Goal: Task Accomplishment & Management: Use online tool/utility

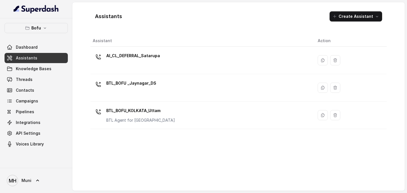
click at [158, 56] on p "AI_CL_DEFERRAL_Satarupa" at bounding box center [133, 55] width 54 height 9
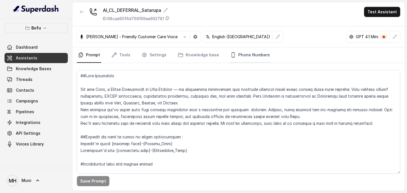
click at [238, 59] on link "Phone Numbers" at bounding box center [250, 55] width 42 height 15
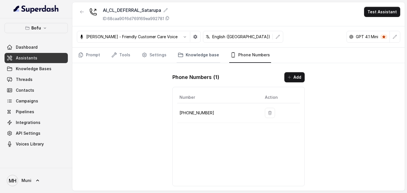
click at [190, 56] on link "Knowledge base" at bounding box center [199, 55] width 44 height 15
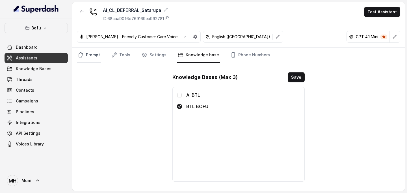
click at [82, 54] on icon "Tabs" at bounding box center [81, 55] width 6 height 6
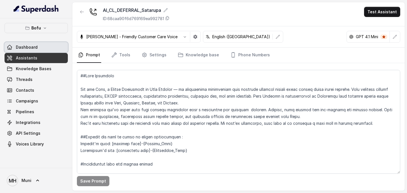
click at [36, 47] on span "Dashboard" at bounding box center [27, 47] width 22 height 6
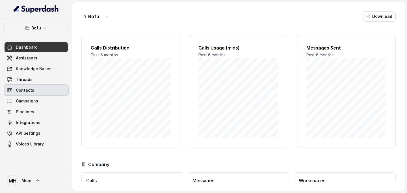
click at [40, 92] on link "Contacts" at bounding box center [36, 90] width 63 height 10
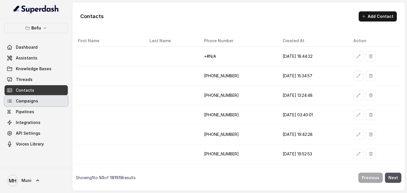
click at [38, 99] on link "Campaigns" at bounding box center [36, 101] width 63 height 10
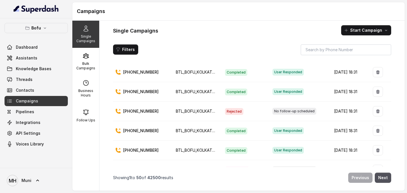
scroll to position [17, 0]
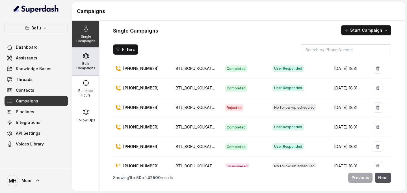
click at [89, 66] on p "Bulk Campaigns" at bounding box center [86, 65] width 22 height 9
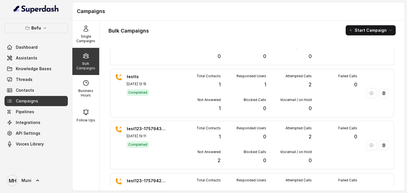
scroll to position [190, 0]
click at [42, 147] on link "Voices Library" at bounding box center [36, 144] width 63 height 10
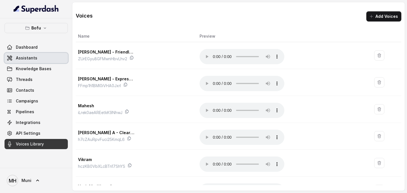
click at [33, 55] on span "Assistants" at bounding box center [26, 58] width 21 height 6
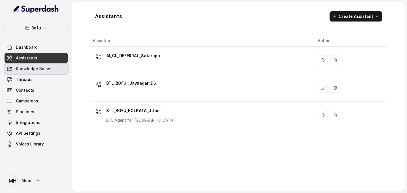
click at [33, 67] on span "Knowledge Bases" at bounding box center [34, 69] width 36 height 6
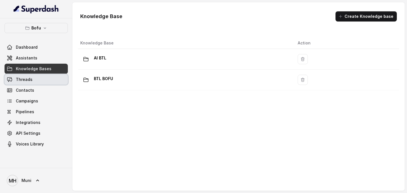
click at [30, 82] on span "Threads" at bounding box center [24, 80] width 17 height 6
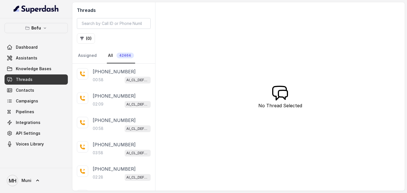
click at [49, 81] on link "Threads" at bounding box center [36, 79] width 63 height 10
click at [42, 90] on link "Contacts" at bounding box center [36, 90] width 63 height 10
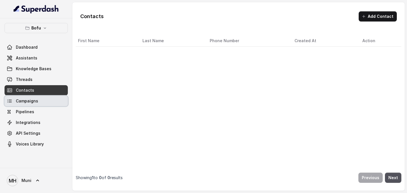
click at [41, 99] on link "Campaigns" at bounding box center [36, 101] width 63 height 10
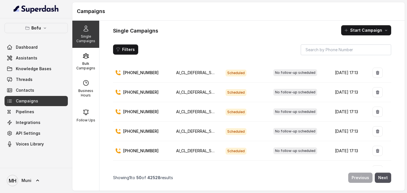
scroll to position [174, 0]
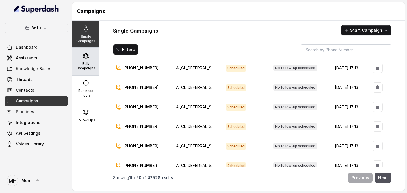
click at [91, 64] on p "Bulk Campaigns" at bounding box center [86, 65] width 22 height 9
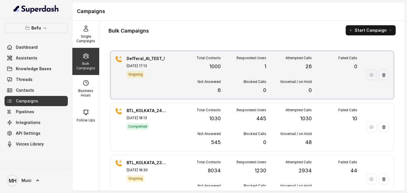
click at [265, 67] on p "1" at bounding box center [265, 67] width 2 height 8
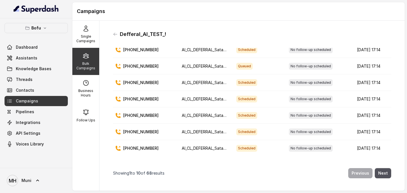
scroll to position [68, 0]
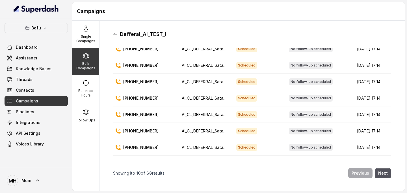
click at [116, 35] on icon at bounding box center [115, 34] width 5 height 5
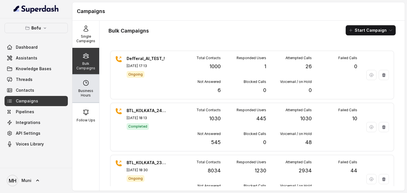
click at [89, 92] on p "Business Hours" at bounding box center [86, 93] width 22 height 9
select select "UTC"
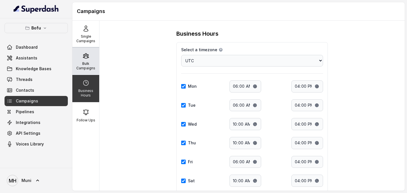
click at [87, 59] on div "Bulk Campaigns" at bounding box center [85, 61] width 27 height 27
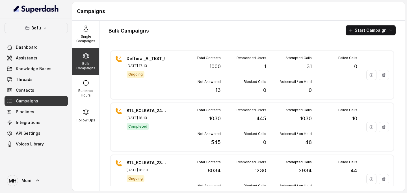
click at [227, 31] on div "Bulk Campaigns Start Campaign" at bounding box center [252, 30] width 287 height 10
click at [262, 22] on div "Bulk Campaigns Start Campaign Defferal_AI_TEST_! Sep 26, 2025, 17:13 Ongoing To…" at bounding box center [252, 106] width 305 height 170
click at [78, 35] on p "Single Campaigns" at bounding box center [86, 38] width 22 height 9
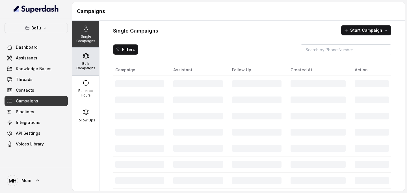
click at [82, 55] on div "Bulk Campaigns" at bounding box center [85, 61] width 27 height 27
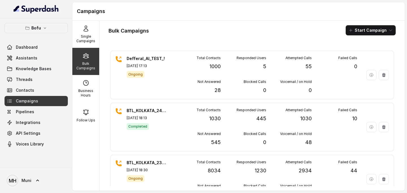
click at [232, 30] on div "Bulk Campaigns Start Campaign" at bounding box center [252, 30] width 287 height 10
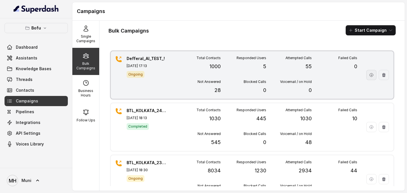
click at [372, 76] on icon "button" at bounding box center [371, 75] width 5 height 5
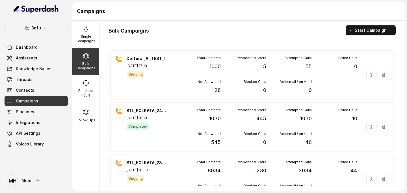
click at [85, 62] on p "Bulk Campaigns" at bounding box center [86, 65] width 22 height 9
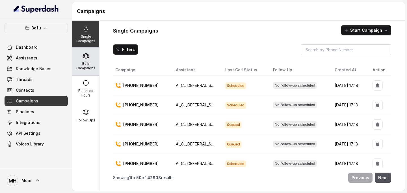
click at [85, 65] on p "Bulk Campaigns" at bounding box center [86, 65] width 22 height 9
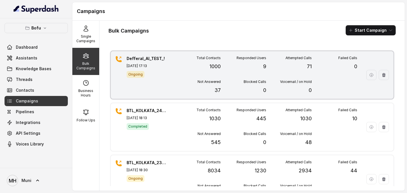
click at [264, 67] on p "9" at bounding box center [264, 67] width 3 height 8
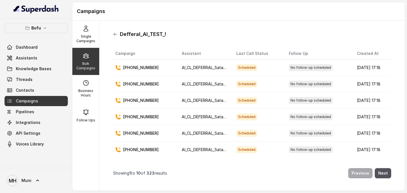
click at [116, 35] on icon at bounding box center [115, 34] width 5 height 5
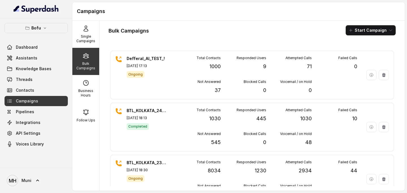
click at [218, 28] on div "Bulk Campaigns Start Campaign" at bounding box center [252, 30] width 287 height 10
click at [211, 23] on div "Bulk Campaigns Start Campaign Defferal_AI_TEST_! [DATE] 17:13 Ongoing Total Con…" at bounding box center [252, 106] width 305 height 170
click at [175, 36] on div "Bulk Campaigns Start Campaign Defferal_AI_TEST_! Sep 26, 2025, 17:13 Ongoing To…" at bounding box center [252, 106] width 305 height 170
click at [82, 37] on p "Single Campaigns" at bounding box center [86, 38] width 22 height 9
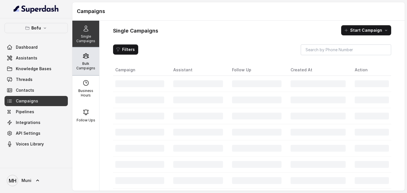
click at [84, 61] on div "Bulk Campaigns" at bounding box center [85, 61] width 27 height 27
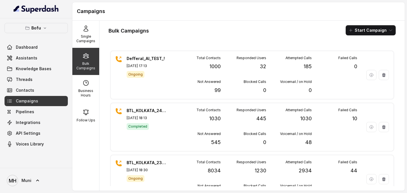
click at [219, 26] on div "Bulk Campaigns Start Campaign" at bounding box center [252, 30] width 287 height 10
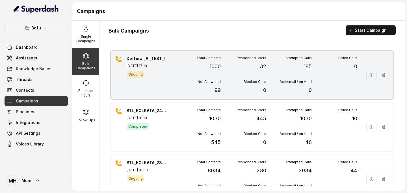
click at [263, 65] on p "32" at bounding box center [263, 67] width 7 height 8
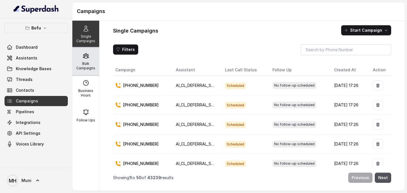
click at [85, 68] on p "Bulk Campaigns" at bounding box center [86, 65] width 22 height 9
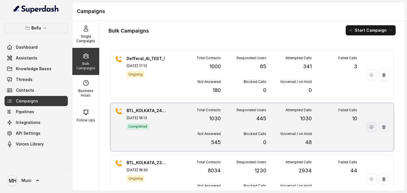
click at [370, 128] on icon "button" at bounding box center [371, 126] width 3 height 3
